Goal: Transaction & Acquisition: Purchase product/service

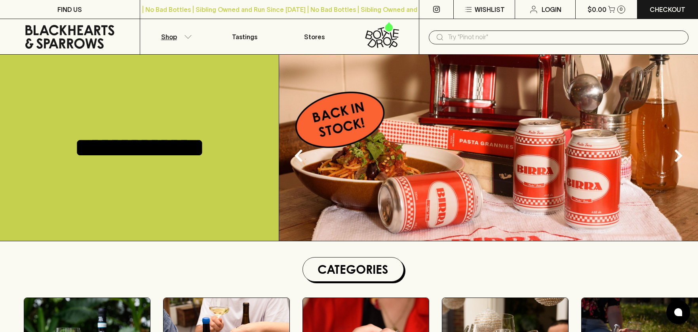
click at [186, 33] on button "Shop" at bounding box center [175, 36] width 70 height 35
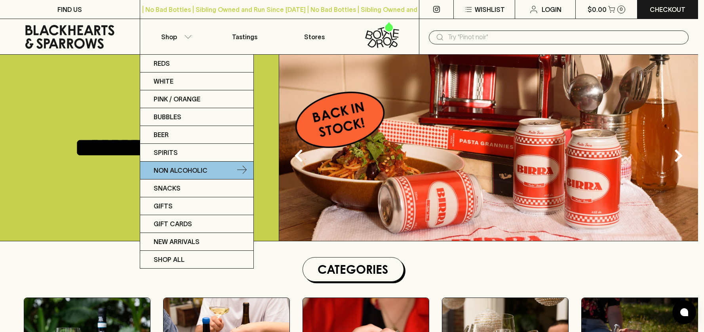
click at [188, 166] on p "Non Alcoholic" at bounding box center [181, 171] width 54 height 10
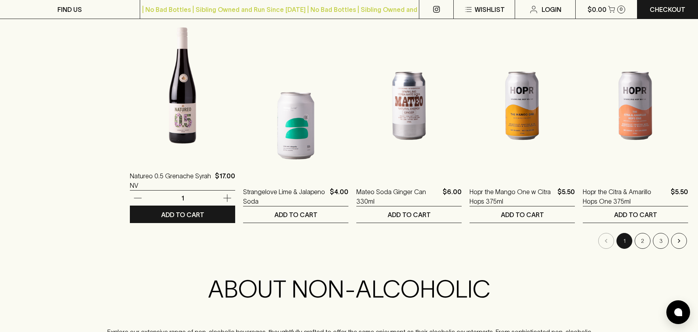
scroll to position [716, 0]
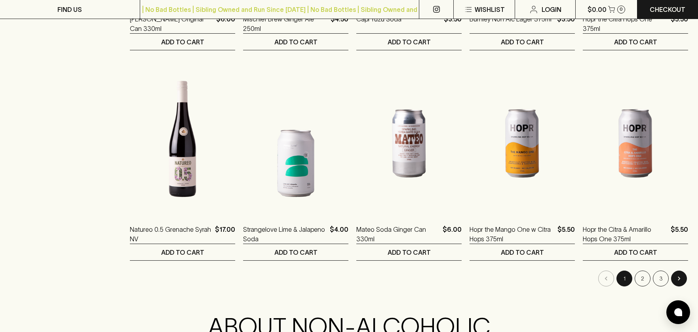
click at [685, 280] on button "Go to next page" at bounding box center [679, 278] width 16 height 16
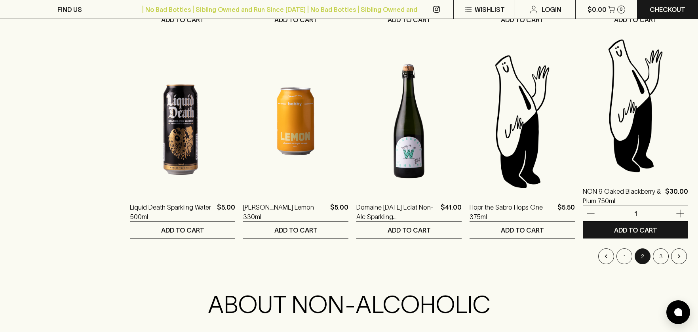
scroll to position [738, 0]
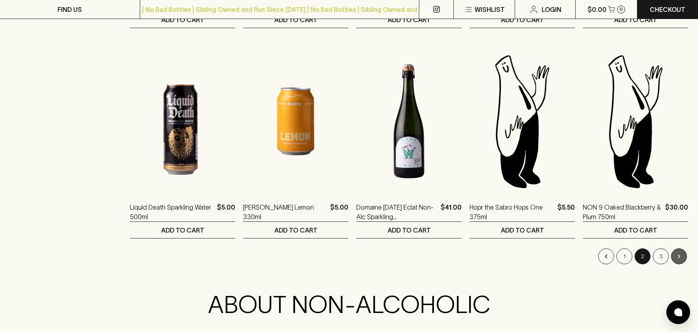
click at [681, 255] on icon "Go to next page" at bounding box center [679, 256] width 8 height 8
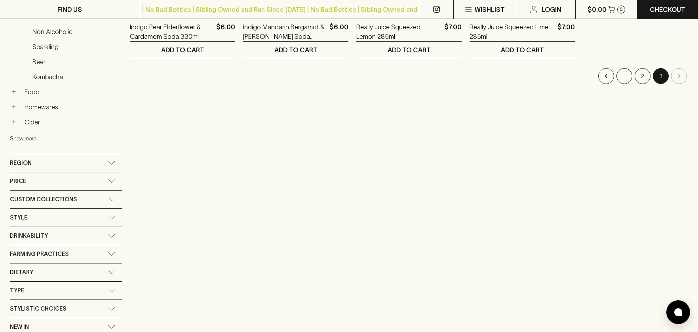
scroll to position [221, 0]
